Goal: Information Seeking & Learning: Learn about a topic

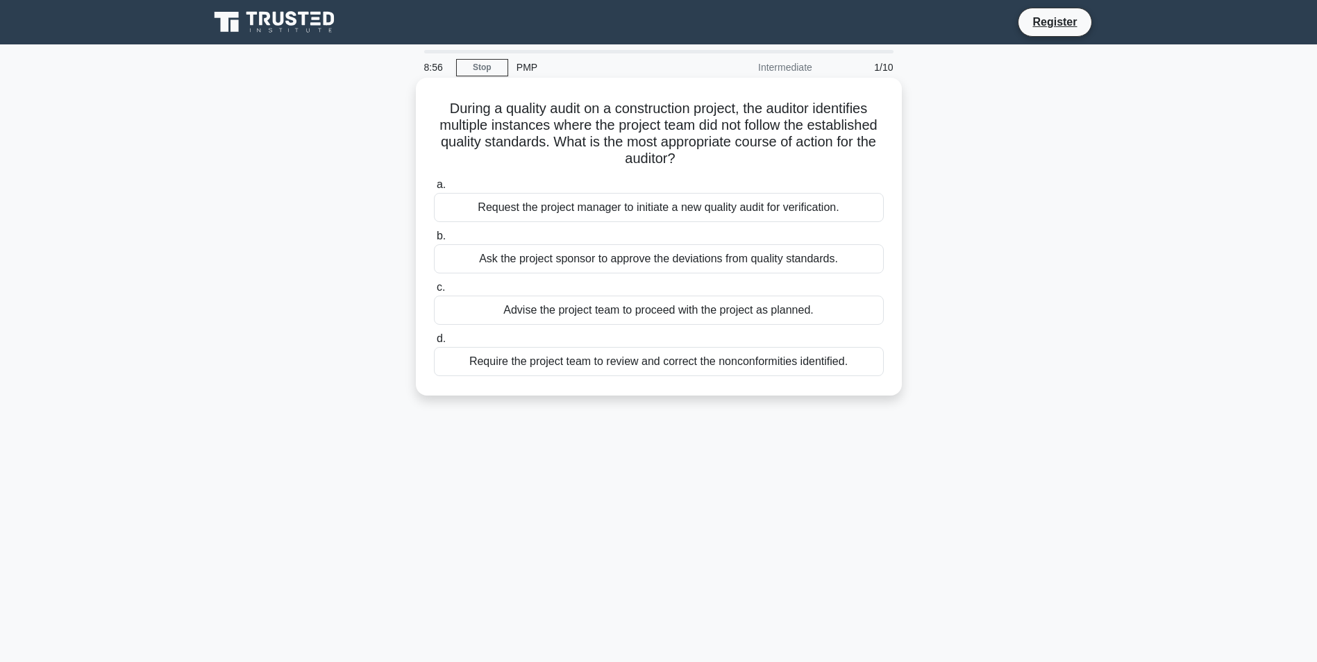
click at [691, 358] on div "Require the project team to review and correct the nonconformities identified." at bounding box center [659, 361] width 450 height 29
click at [434, 344] on input "d. Require the project team to review and correct the nonconformities identifie…" at bounding box center [434, 339] width 0 height 9
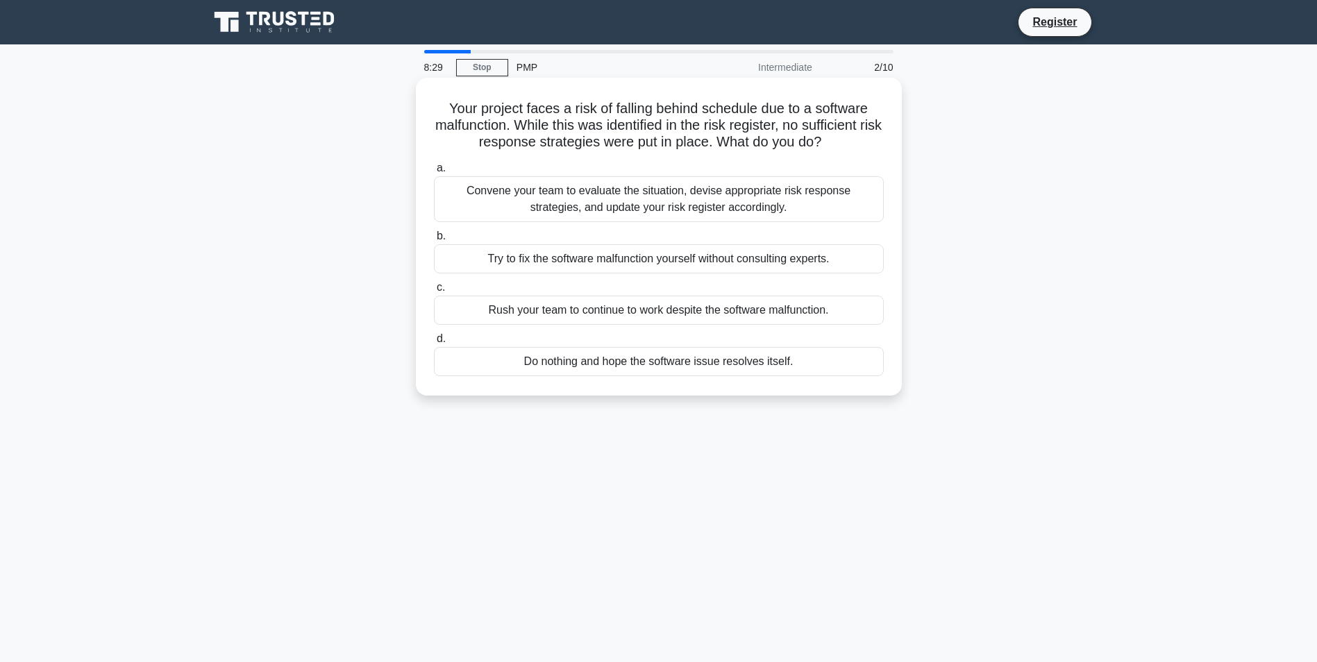
click at [725, 198] on div "Convene your team to evaluate the situation, devise appropriate risk response s…" at bounding box center [659, 199] width 450 height 46
click at [434, 173] on input "a. Convene your team to evaluate the situation, devise appropriate risk respons…" at bounding box center [434, 168] width 0 height 9
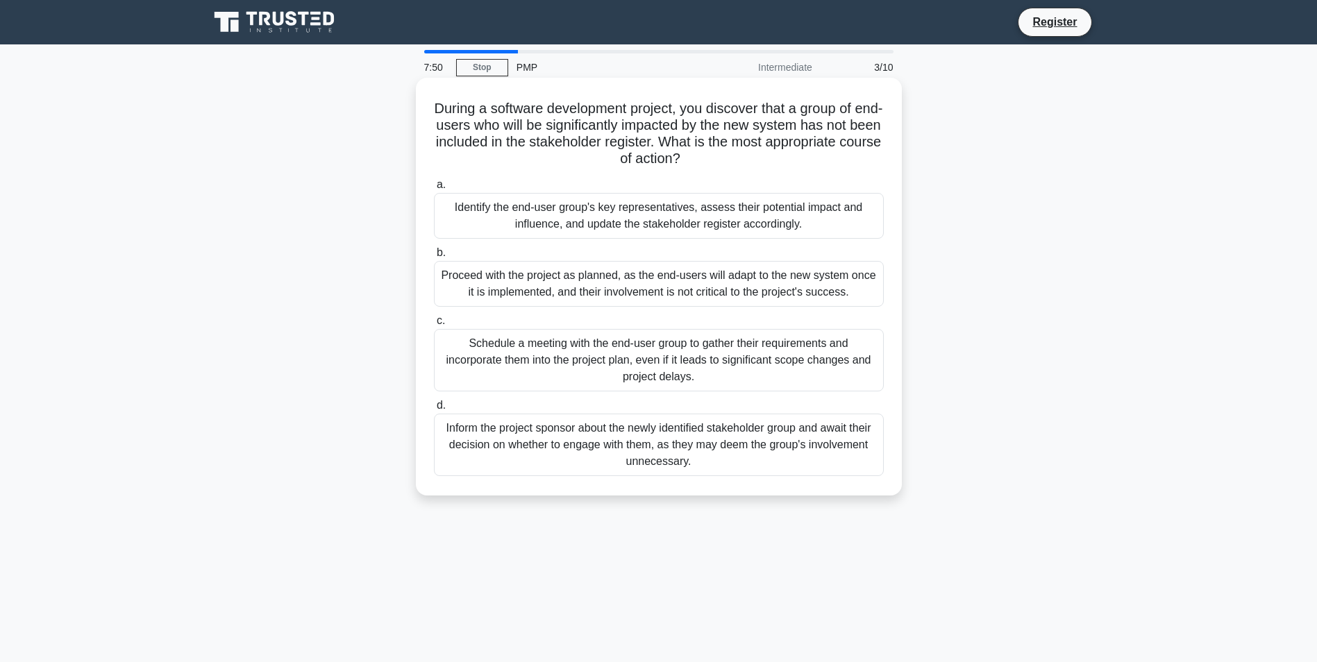
click at [792, 439] on div "Inform the project sponsor about the newly identified stakeholder group and awa…" at bounding box center [659, 445] width 450 height 62
click at [434, 410] on input "d. Inform the project sponsor about the newly identified stakeholder group and …" at bounding box center [434, 405] width 0 height 9
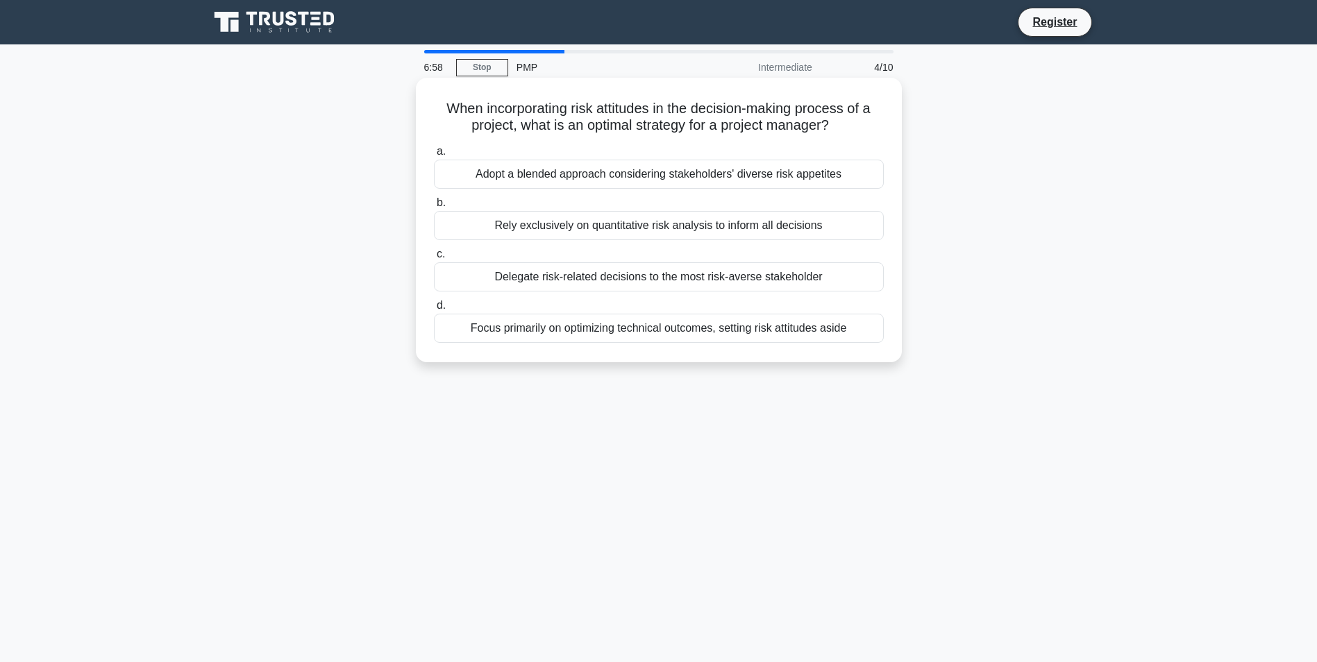
click at [654, 176] on div "Adopt a blended approach considering stakeholders' diverse risk appetites" at bounding box center [659, 174] width 450 height 29
click at [434, 156] on input "a. Adopt a blended approach considering stakeholders' diverse risk appetites" at bounding box center [434, 151] width 0 height 9
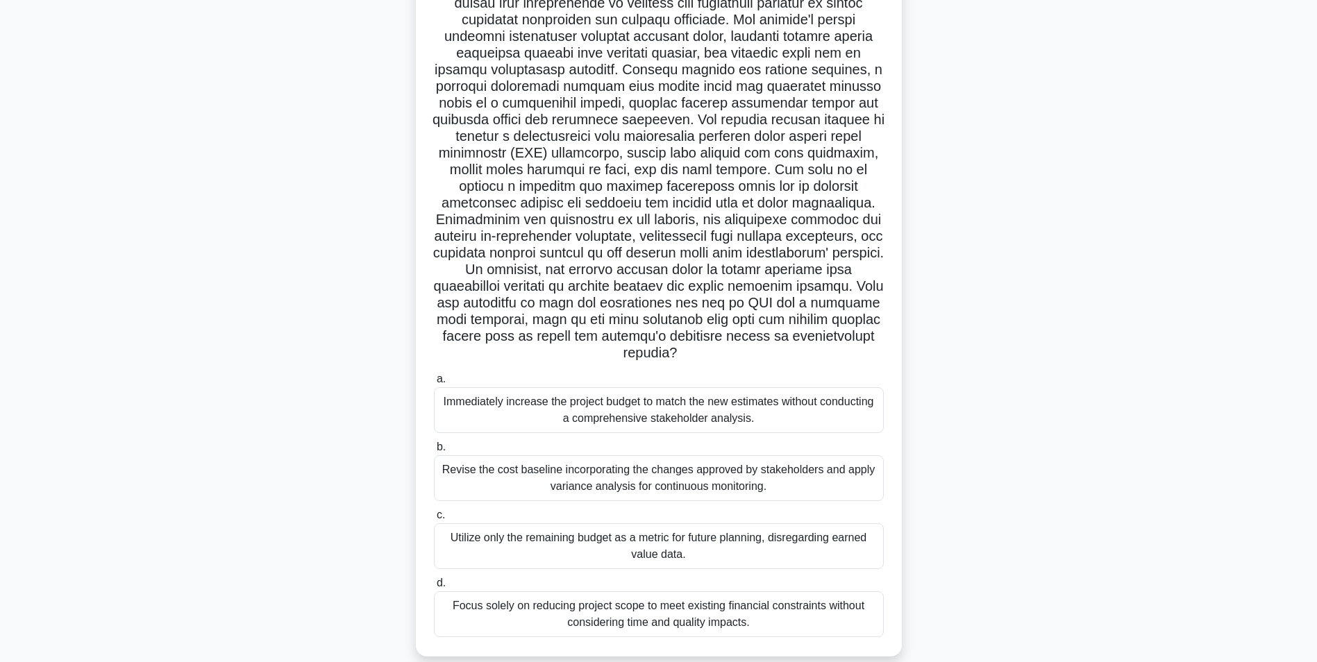
scroll to position [160, 0]
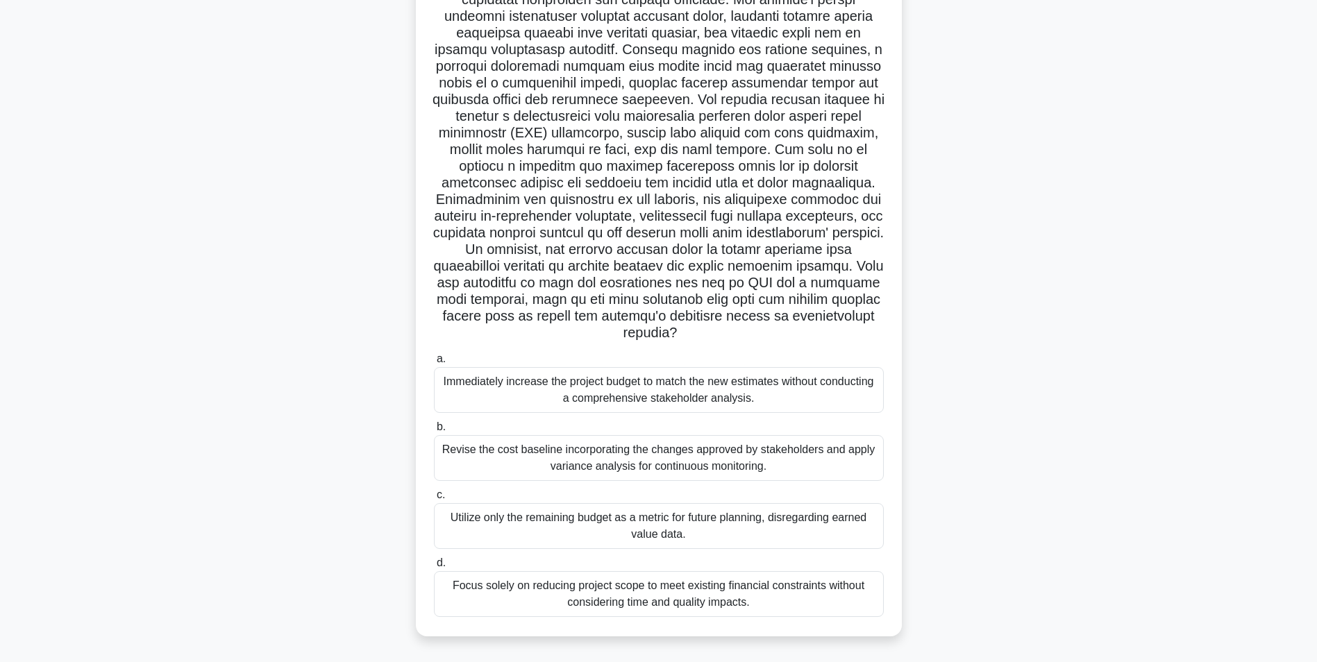
click at [620, 455] on div "Revise the cost baseline incorporating the changes approved by stakeholders and…" at bounding box center [659, 458] width 450 height 46
click at [434, 432] on input "b. Revise the cost baseline incorporating the changes approved by stakeholders …" at bounding box center [434, 427] width 0 height 9
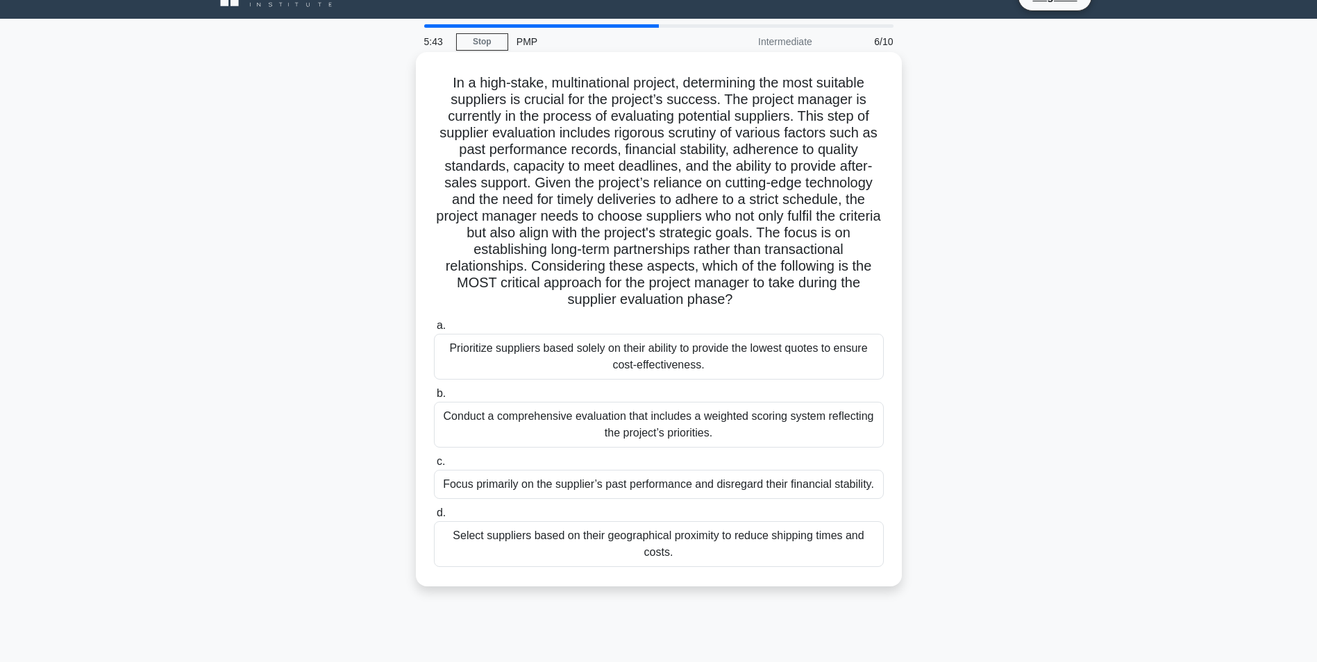
scroll to position [0, 0]
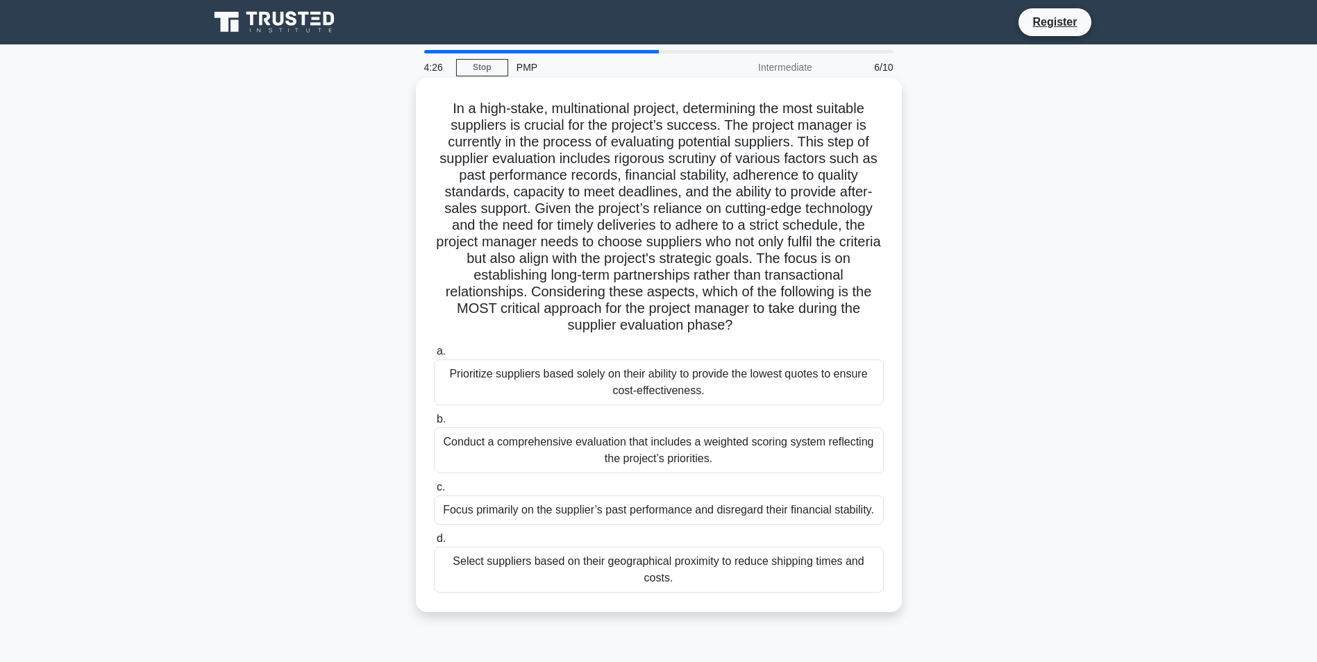
click at [632, 446] on div "Conduct a comprehensive evaluation that includes a weighted scoring system refl…" at bounding box center [659, 451] width 450 height 46
click at [434, 424] on input "b. Conduct a comprehensive evaluation that includes a weighted scoring system r…" at bounding box center [434, 419] width 0 height 9
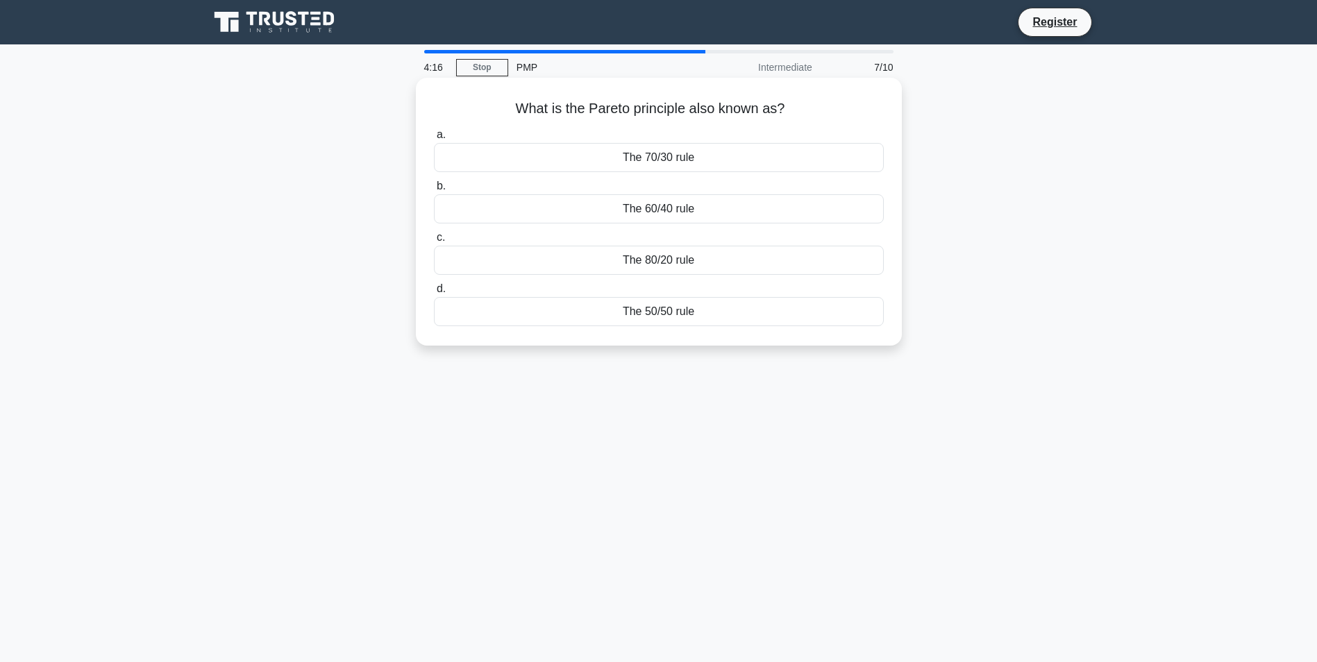
click at [660, 208] on div "The 60/40 rule" at bounding box center [659, 208] width 450 height 29
click at [434, 191] on input "b. The 60/40 rule" at bounding box center [434, 186] width 0 height 9
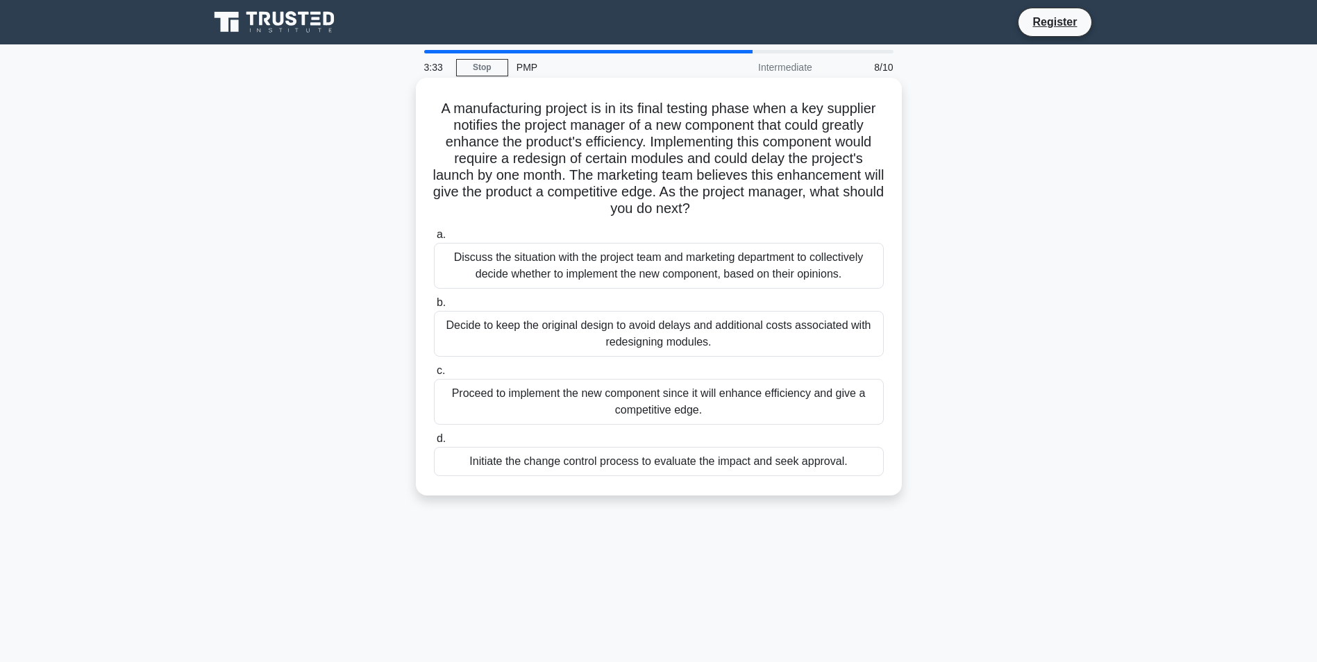
click at [702, 467] on div "Initiate the change control process to evaluate the impact and seek approval." at bounding box center [659, 461] width 450 height 29
click at [434, 444] on input "d. Initiate the change control process to evaluate the impact and seek approval." at bounding box center [434, 439] width 0 height 9
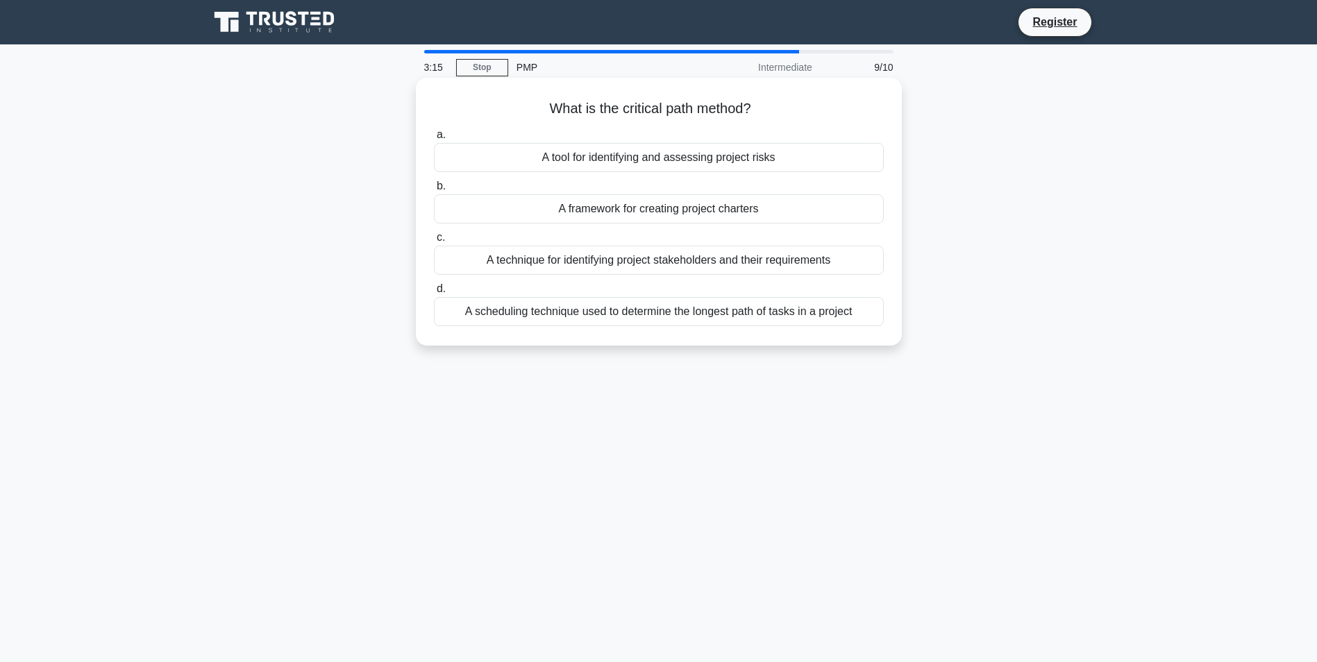
click at [673, 163] on div "A tool for identifying and assessing project risks" at bounding box center [659, 157] width 450 height 29
click at [434, 140] on input "a. A tool for identifying and assessing project risks" at bounding box center [434, 135] width 0 height 9
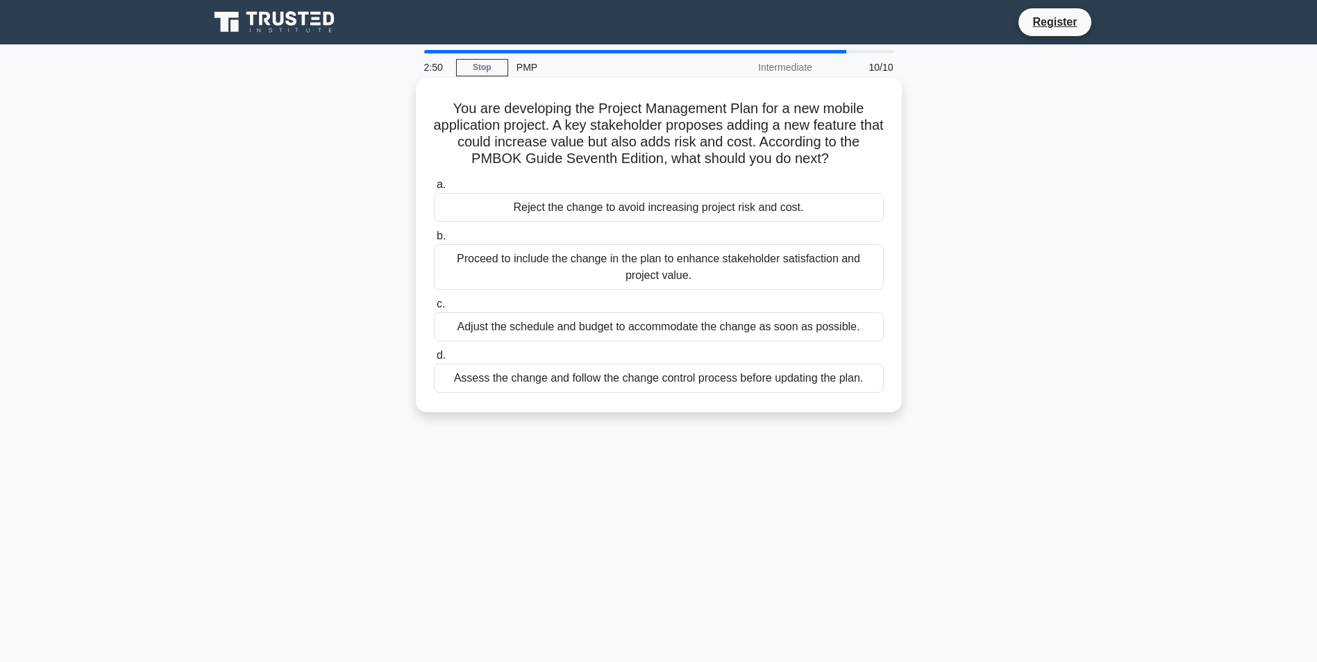
click at [705, 386] on div "Assess the change and follow the change control process before updating the pla…" at bounding box center [659, 378] width 450 height 29
click at [434, 360] on input "d. Assess the change and follow the change control process before updating the …" at bounding box center [434, 355] width 0 height 9
